Goal: Information Seeking & Learning: Learn about a topic

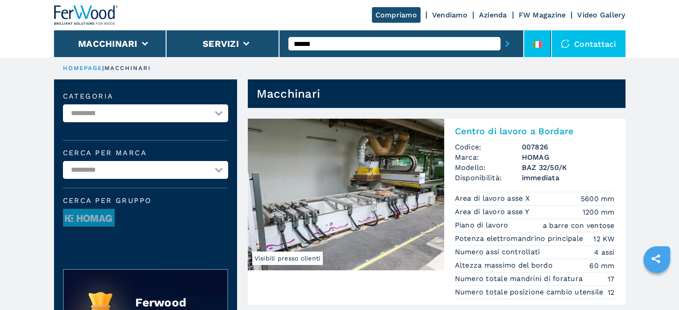
click at [541, 42] on icon at bounding box center [541, 44] width 4 height 7
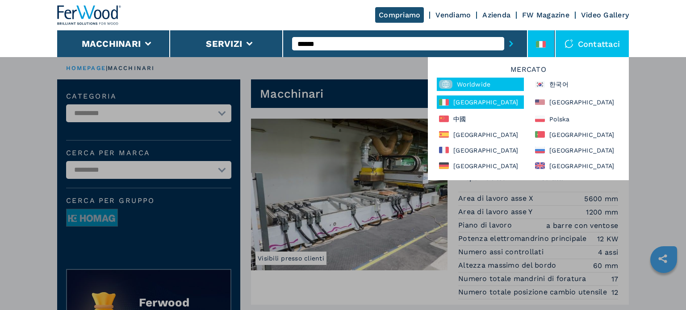
click at [461, 79] on div "Worldwide" at bounding box center [480, 84] width 87 height 13
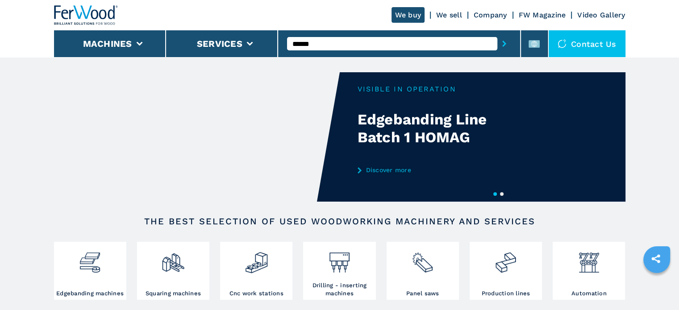
type input "******"
click at [497, 33] on button "submit-button" at bounding box center [504, 43] width 14 height 21
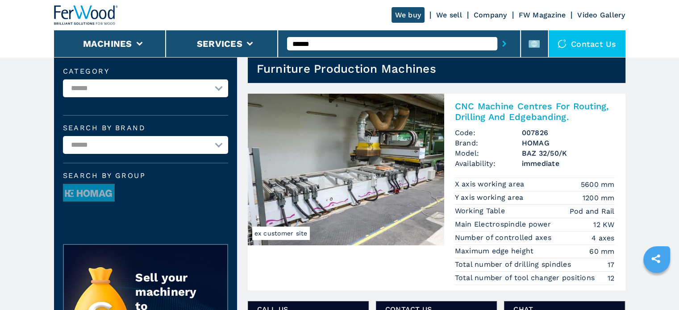
scroll to position [45, 0]
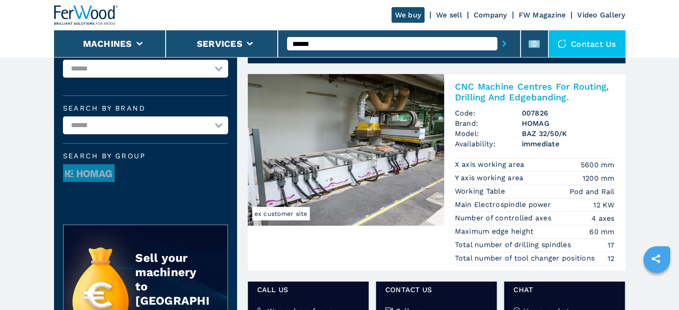
click at [503, 88] on h2 "CNC Machine Centres For Routing, Drilling And Edgebanding." at bounding box center [535, 91] width 160 height 21
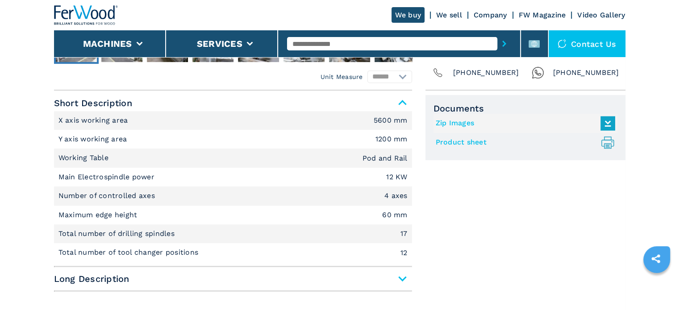
click at [396, 275] on span "Long Description" at bounding box center [233, 279] width 358 height 16
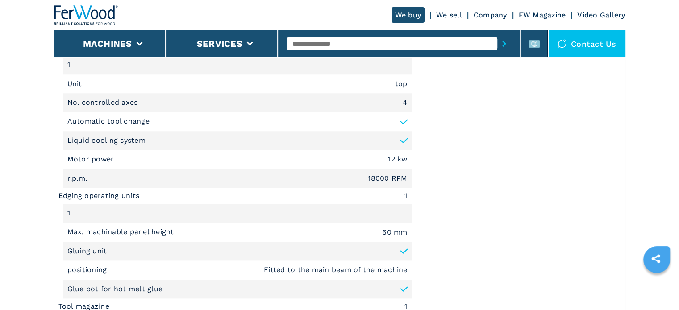
scroll to position [982, 0]
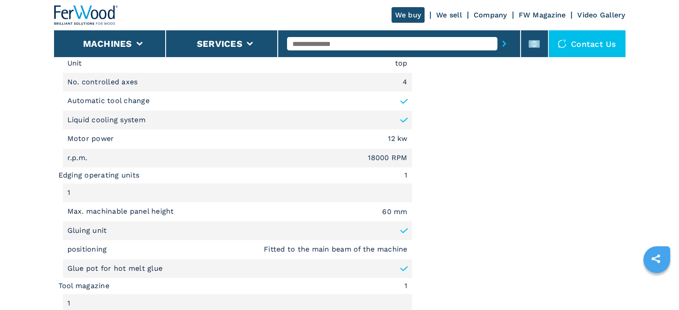
click at [373, 45] on input "text" at bounding box center [392, 43] width 210 height 13
type input "******"
click at [497, 33] on button "submit-button" at bounding box center [504, 43] width 14 height 21
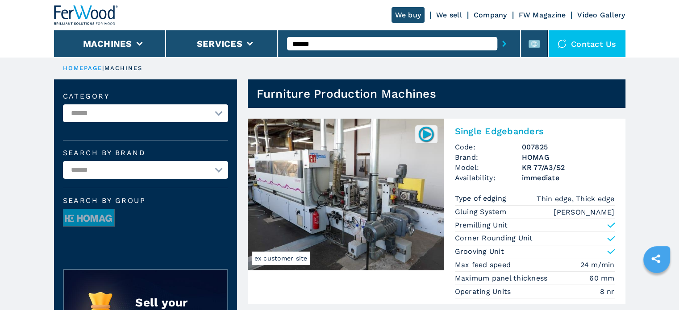
click at [506, 132] on h2 "Single Edgebanders" at bounding box center [535, 131] width 160 height 11
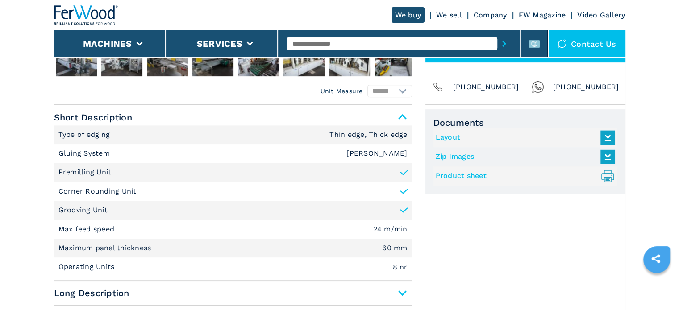
scroll to position [357, 0]
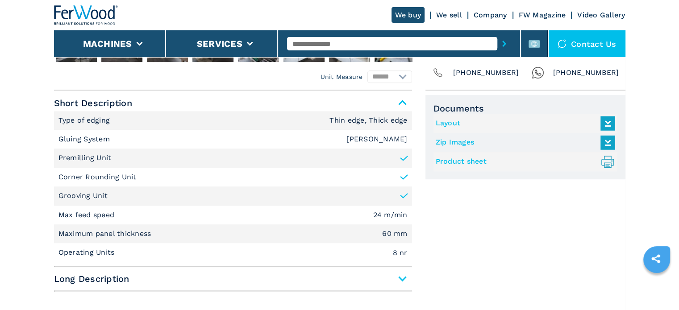
drag, startPoint x: 395, startPoint y: 288, endPoint x: 395, endPoint y: 281, distance: 6.3
click at [395, 287] on div "Short Description Type of edging Thin edge, Thick edge Gluing System EVA Hotmel…" at bounding box center [233, 193] width 358 height 197
click at [395, 280] on span "Long Description" at bounding box center [233, 279] width 358 height 16
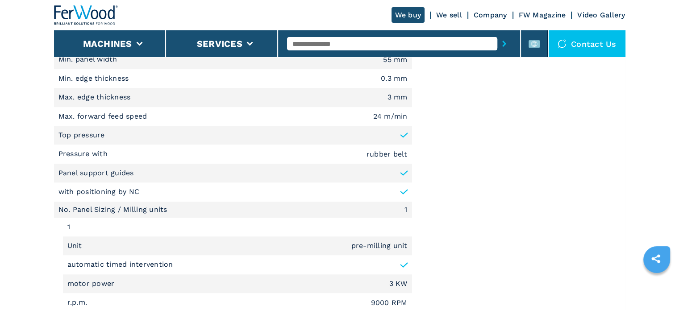
scroll to position [581, 0]
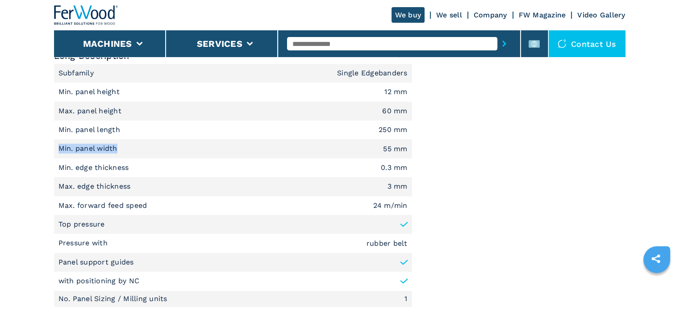
drag, startPoint x: 58, startPoint y: 148, endPoint x: 118, endPoint y: 147, distance: 60.3
copy p "Min. panel width"
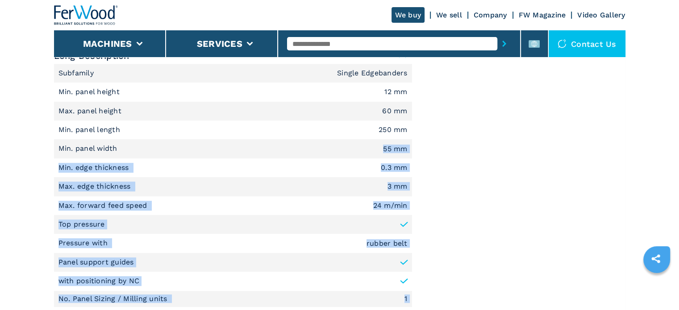
drag, startPoint x: 379, startPoint y: 148, endPoint x: 455, endPoint y: 149, distance: 75.5
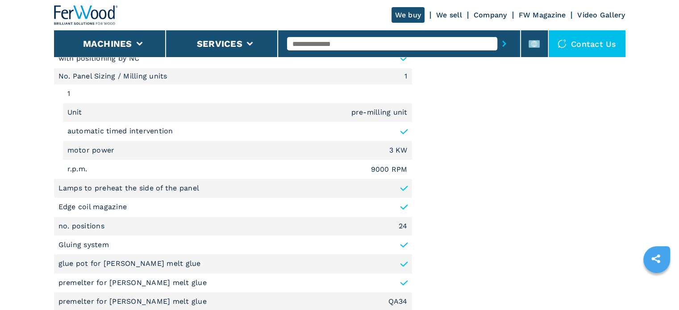
scroll to position [804, 0]
click at [157, 184] on p "Lamps to preheat the side of the panel" at bounding box center [128, 188] width 141 height 10
copy li "Lamps to preheat the side of the panel"
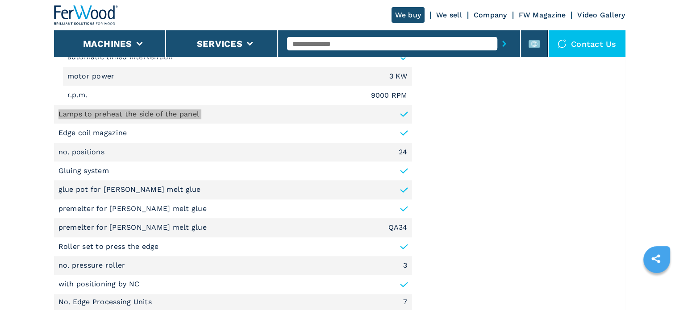
scroll to position [893, 0]
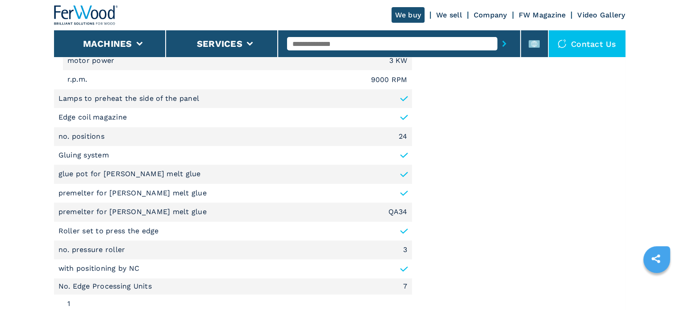
click at [70, 175] on p "glue pot for [PERSON_NAME] melt glue" at bounding box center [129, 174] width 142 height 10
copy li "glue pot for [PERSON_NAME] melt glue"
drag, startPoint x: 58, startPoint y: 212, endPoint x: 94, endPoint y: 212, distance: 35.3
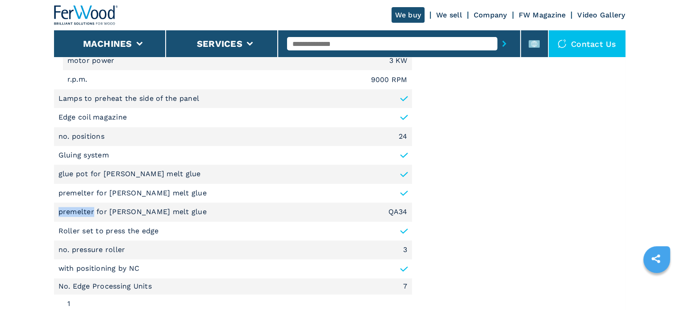
click at [94, 212] on p "premelter for [PERSON_NAME] melt glue" at bounding box center [133, 212] width 151 height 10
copy p "premelter"
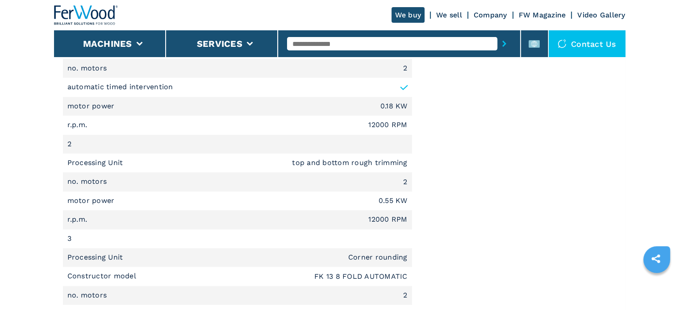
scroll to position [1206, 0]
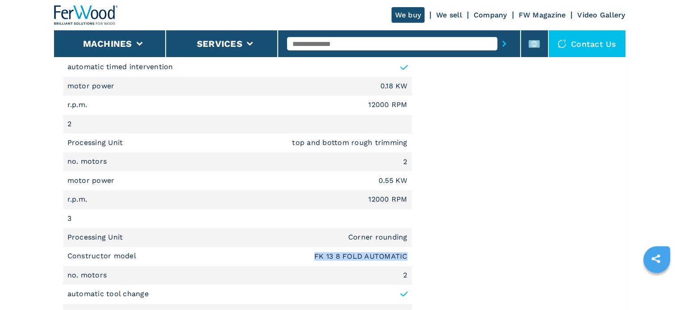
drag, startPoint x: 314, startPoint y: 253, endPoint x: 411, endPoint y: 250, distance: 96.5
click at [411, 250] on li "Constructor model FK 13 8 FOLD AUTOMATIC" at bounding box center [237, 256] width 349 height 19
copy em "FK 13 8 FOLD AUTOMATIC"
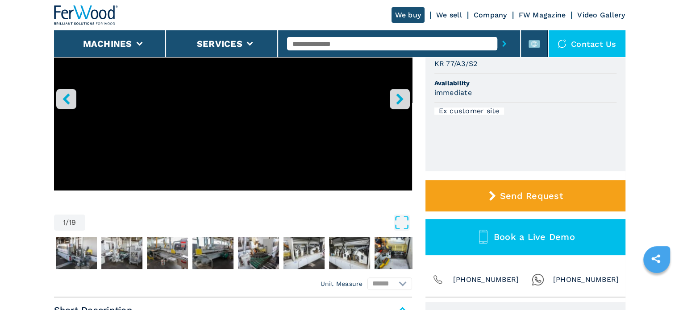
scroll to position [89, 0]
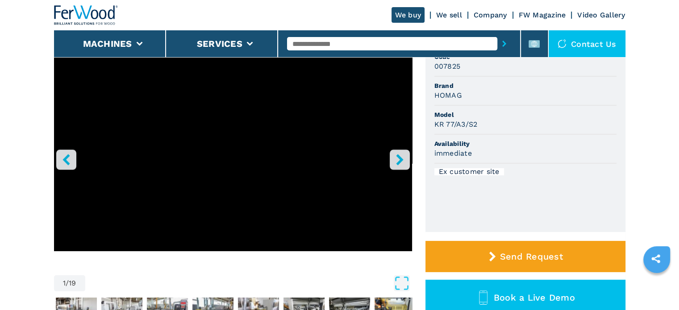
click at [407, 160] on button "right-button" at bounding box center [400, 160] width 20 height 20
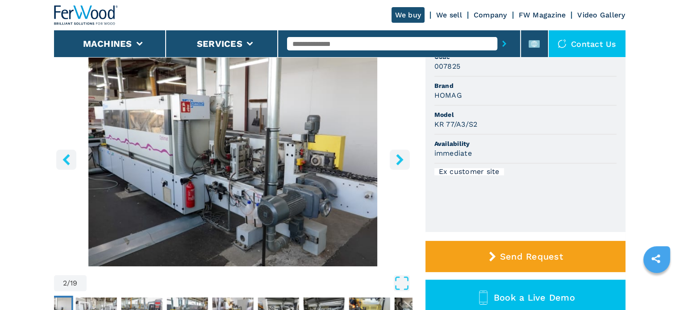
click at [407, 160] on button "right-button" at bounding box center [400, 160] width 20 height 20
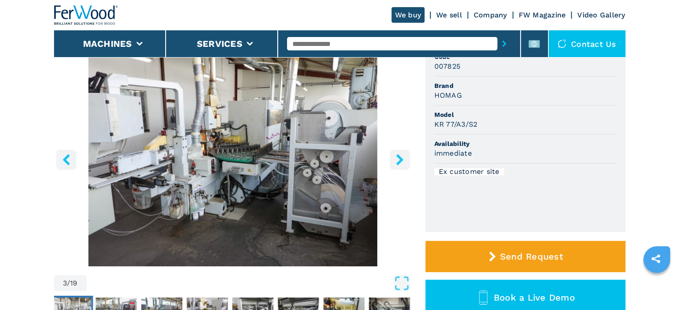
click at [407, 160] on button "right-button" at bounding box center [400, 160] width 20 height 20
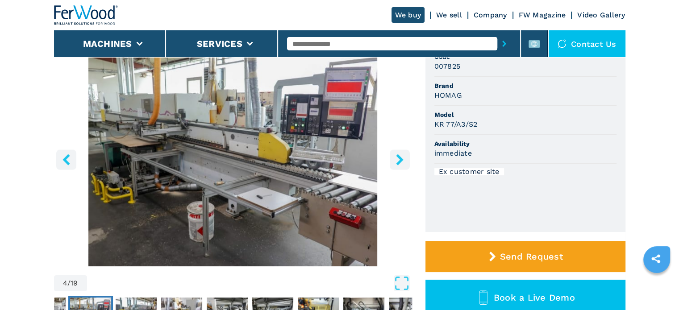
click at [407, 160] on button "right-button" at bounding box center [400, 160] width 20 height 20
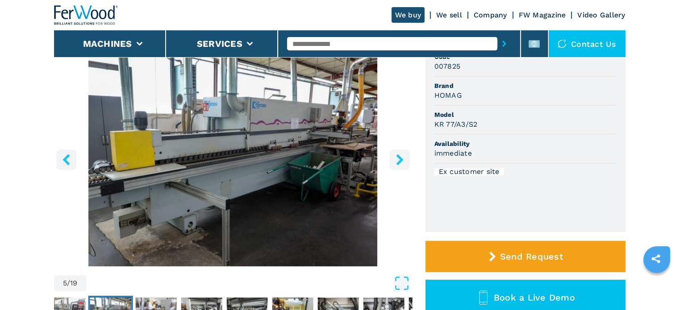
click at [407, 160] on button "right-button" at bounding box center [400, 160] width 20 height 20
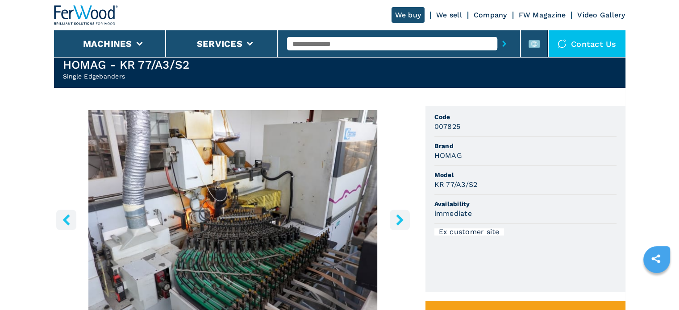
scroll to position [45, 0]
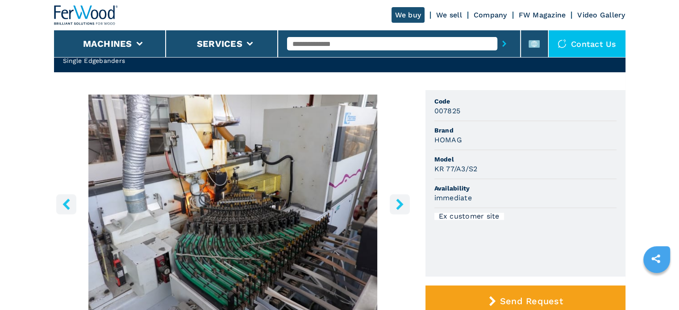
click at [399, 204] on icon "right-button" at bounding box center [399, 204] width 11 height 11
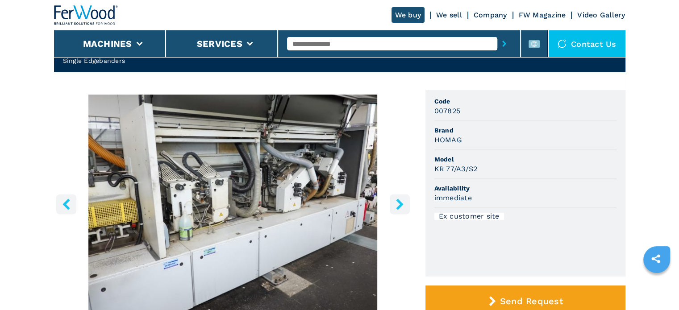
click at [399, 204] on icon "right-button" at bounding box center [399, 204] width 11 height 11
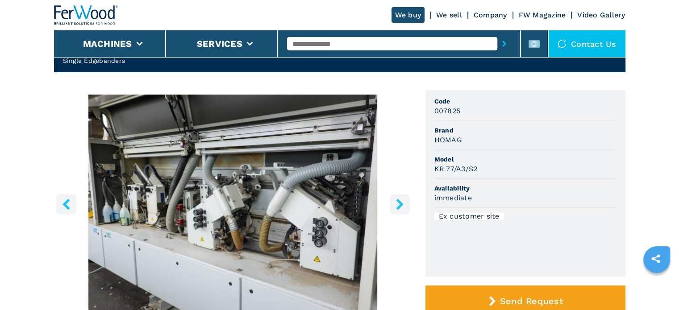
click at [399, 204] on icon "right-button" at bounding box center [399, 204] width 11 height 11
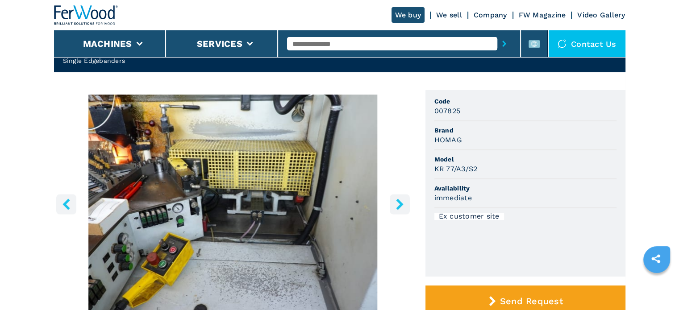
click at [399, 204] on icon "right-button" at bounding box center [399, 204] width 11 height 11
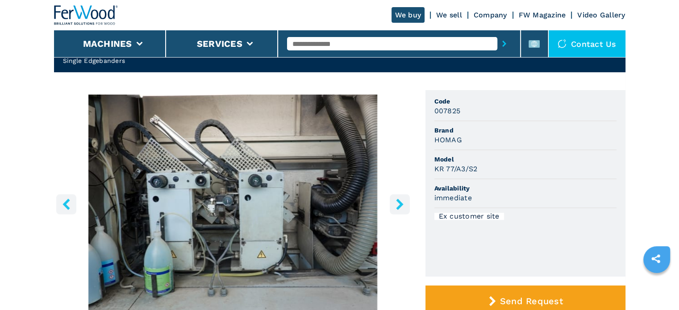
click at [399, 204] on icon "right-button" at bounding box center [399, 204] width 11 height 11
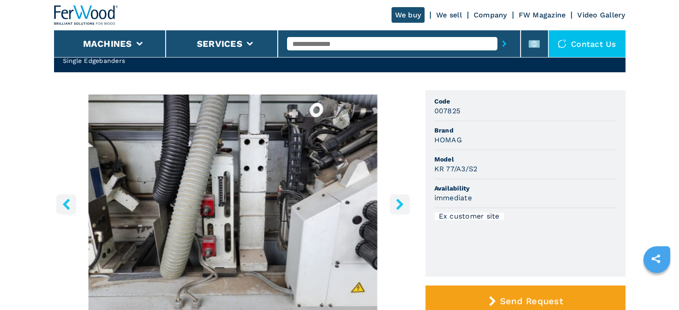
click at [399, 204] on icon "right-button" at bounding box center [399, 204] width 11 height 11
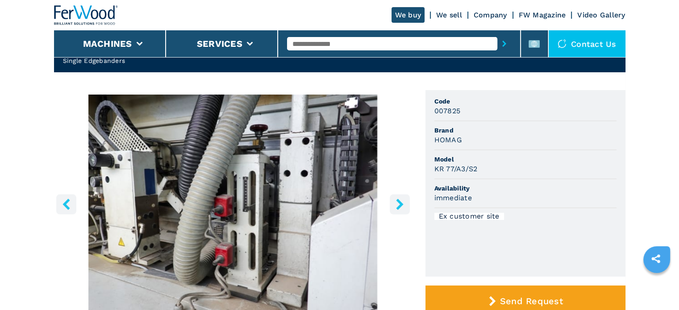
click at [399, 204] on icon "right-button" at bounding box center [399, 204] width 11 height 11
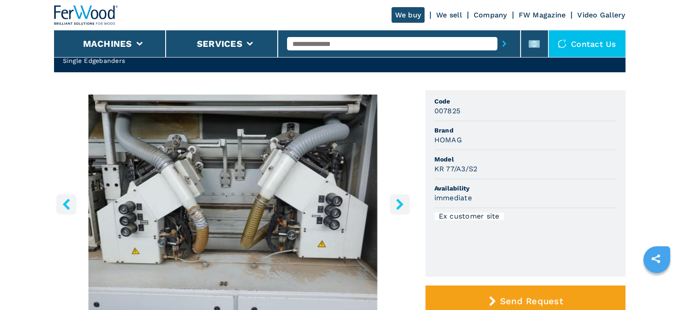
click at [399, 204] on icon "right-button" at bounding box center [399, 204] width 11 height 11
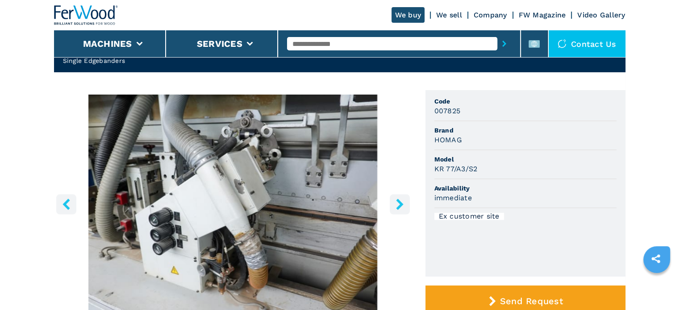
click at [399, 204] on icon "right-button" at bounding box center [399, 204] width 11 height 11
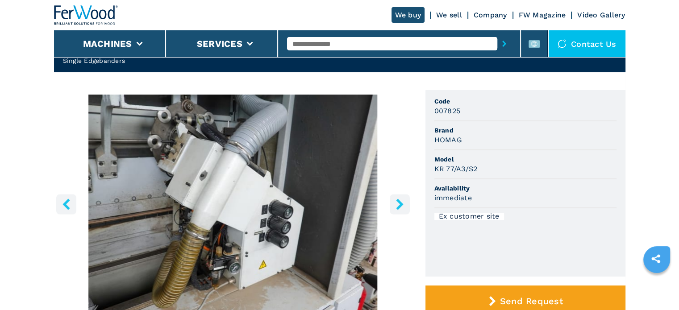
click at [399, 204] on icon "right-button" at bounding box center [399, 204] width 11 height 11
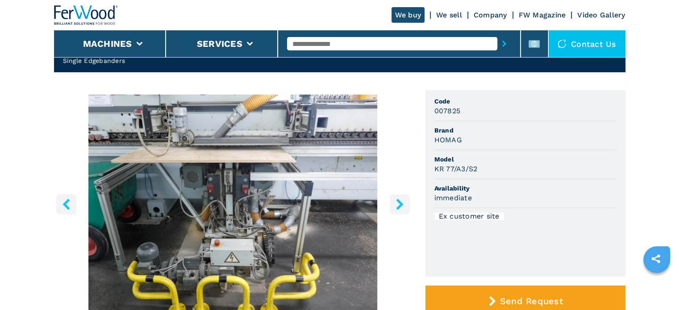
click at [399, 204] on icon "right-button" at bounding box center [399, 204] width 11 height 11
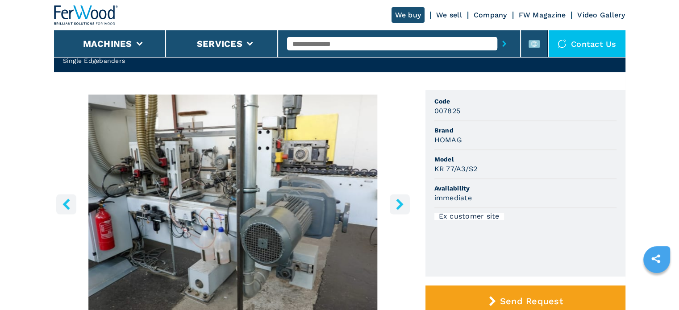
click at [61, 201] on icon "left-button" at bounding box center [66, 204] width 11 height 11
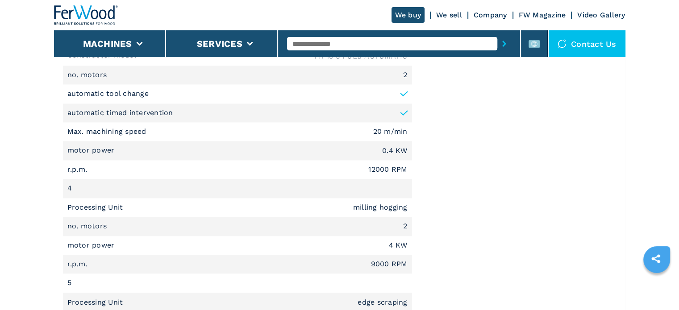
scroll to position [1474, 0]
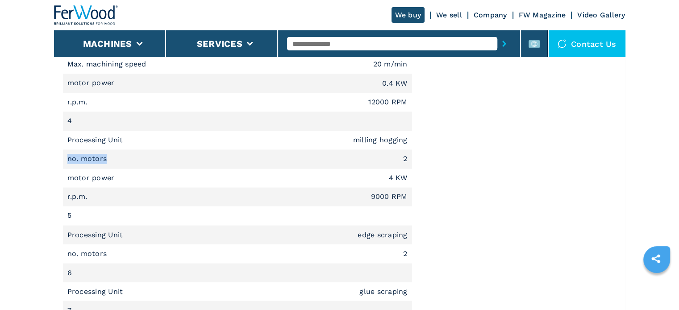
drag, startPoint x: 67, startPoint y: 158, endPoint x: 105, endPoint y: 160, distance: 38.4
click at [105, 160] on p "no. motors" at bounding box center [88, 159] width 42 height 10
copy p "no. motors"
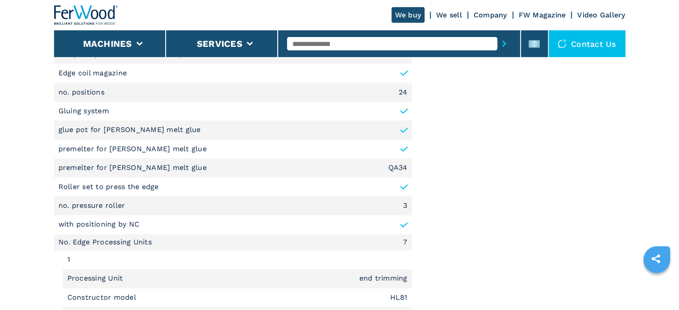
scroll to position [938, 0]
drag, startPoint x: 56, startPoint y: 75, endPoint x: 129, endPoint y: 75, distance: 72.8
click at [129, 75] on li "Edge coil magazine" at bounding box center [233, 72] width 358 height 19
copy p "Edge coil magazine"
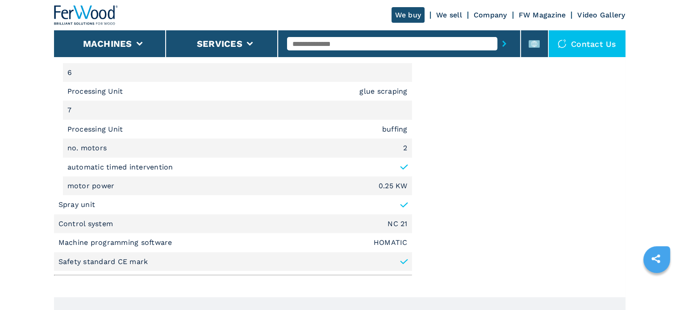
scroll to position [1652, 0]
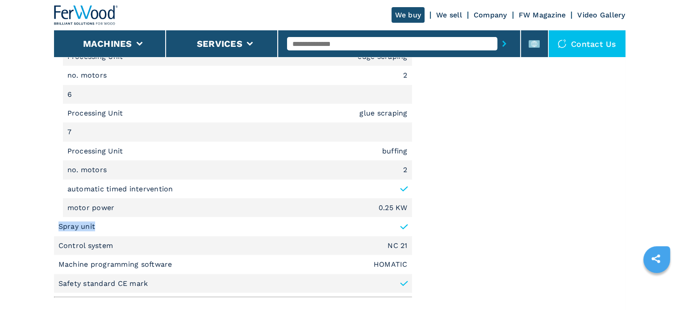
drag, startPoint x: 58, startPoint y: 226, endPoint x: 118, endPoint y: 226, distance: 59.8
click at [118, 226] on li "Spray unit" at bounding box center [233, 226] width 358 height 19
copy p "Spray unit"
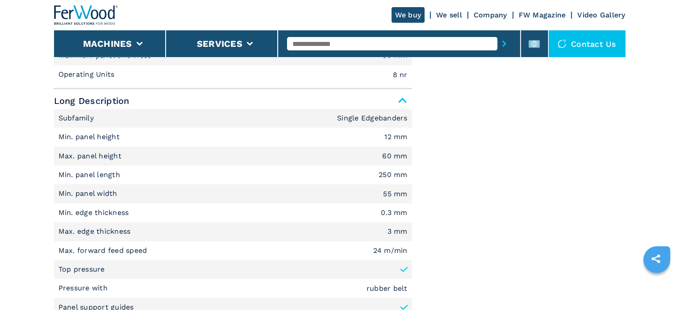
scroll to position [536, 0]
drag, startPoint x: 60, startPoint y: 249, endPoint x: 186, endPoint y: 252, distance: 125.5
click at [186, 84] on li "Max. forward feed speed 24 m/min" at bounding box center [233, 74] width 358 height 19
copy p "Max. forward feed speed"
click at [446, 39] on input "text" at bounding box center [392, 43] width 210 height 13
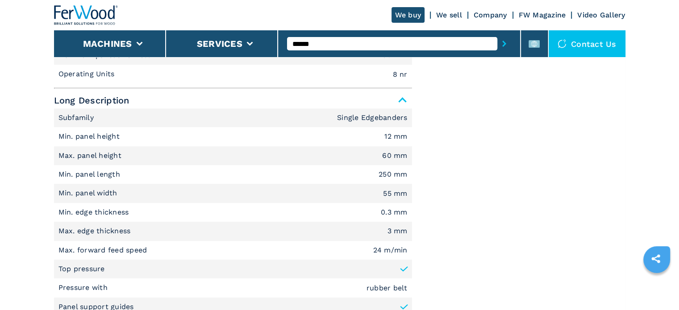
type input "******"
click at [497, 33] on button "submit-button" at bounding box center [504, 43] width 14 height 21
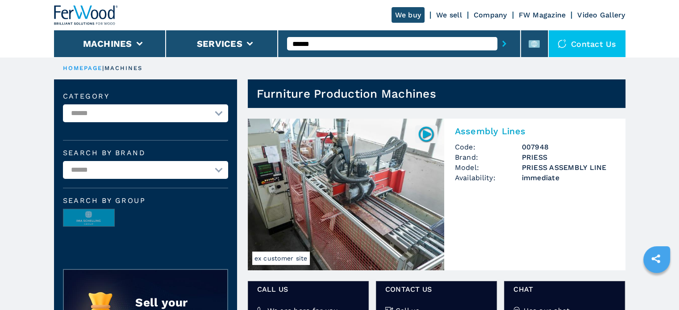
click at [472, 130] on h2 "Assembly Lines" at bounding box center [535, 131] width 160 height 11
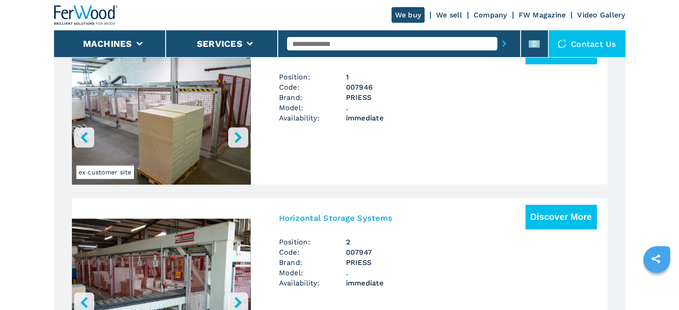
scroll to position [625, 0]
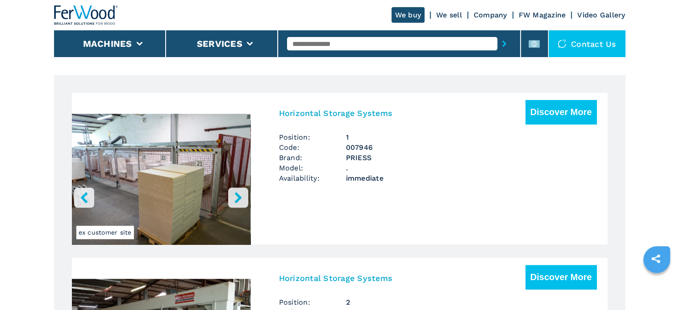
click at [328, 109] on h3 "Horizontal Storage Systems" at bounding box center [336, 113] width 114 height 10
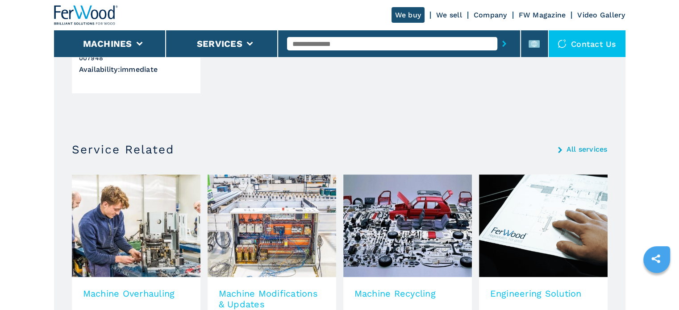
scroll to position [848, 0]
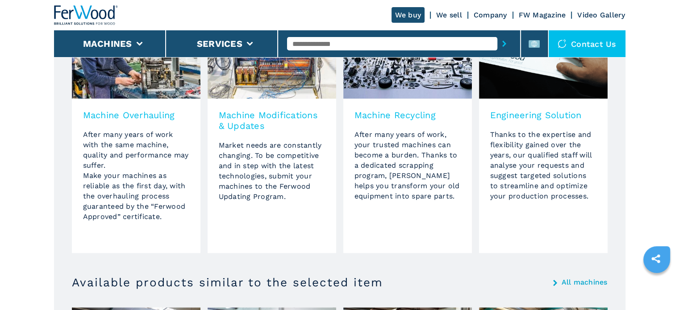
drag, startPoint x: 319, startPoint y: 133, endPoint x: 314, endPoint y: 130, distance: 6.0
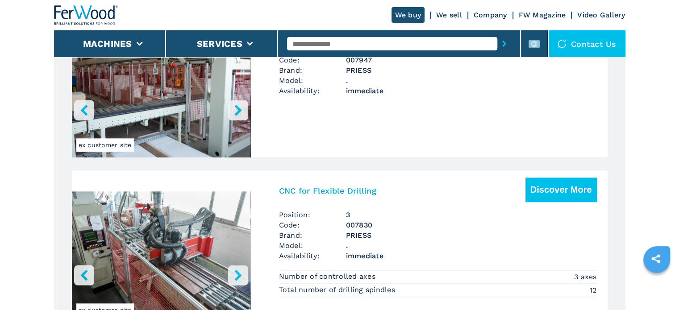
scroll to position [893, 0]
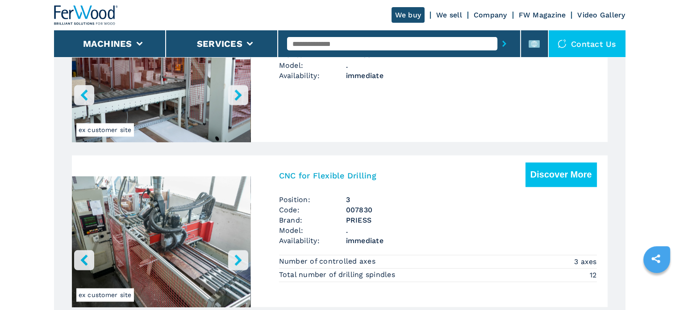
click at [353, 171] on h3 "CNC for Flexible Drilling" at bounding box center [327, 176] width 97 height 10
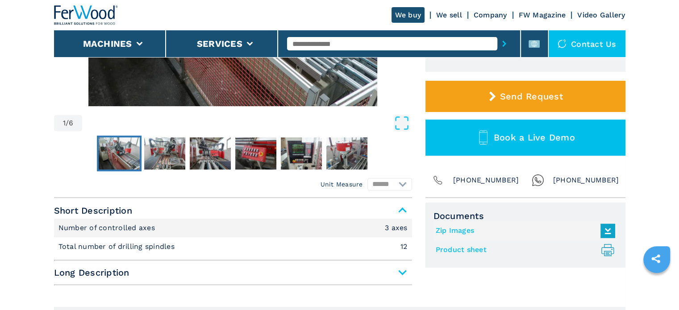
scroll to position [268, 0]
